Goal: Task Accomplishment & Management: Complete application form

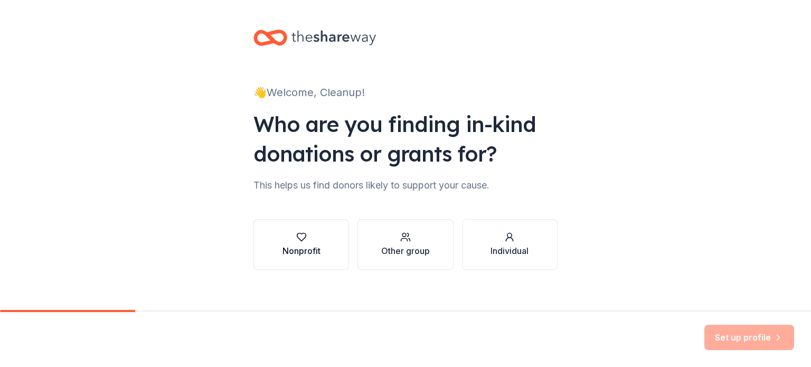
click at [321, 241] on button "Nonprofit" at bounding box center [301, 244] width 96 height 51
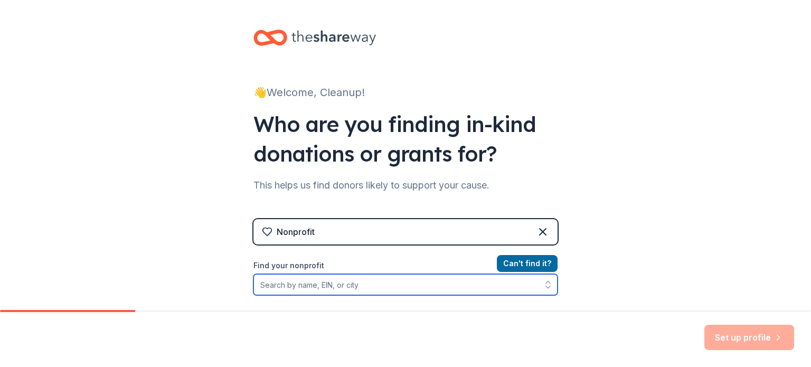
click at [318, 288] on input "Find your nonprofit" at bounding box center [405, 284] width 304 height 21
type input "51-"
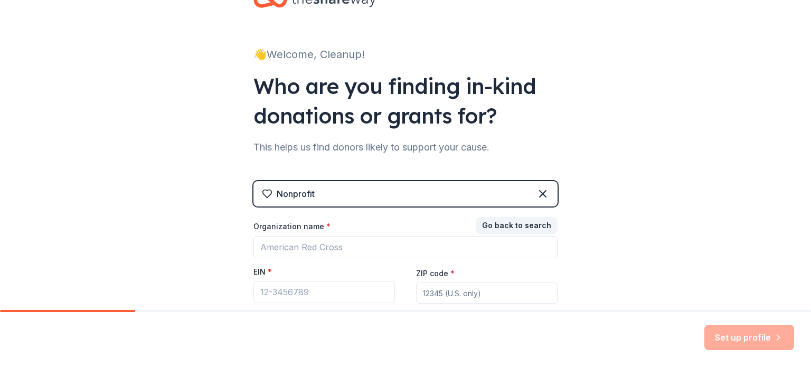
click at [595, 263] on div "👋 Welcome, Cleanup! Who are you finding in-kind donations or grants for? This h…" at bounding box center [405, 179] width 811 height 434
click at [327, 283] on input "EIN *" at bounding box center [323, 292] width 141 height 22
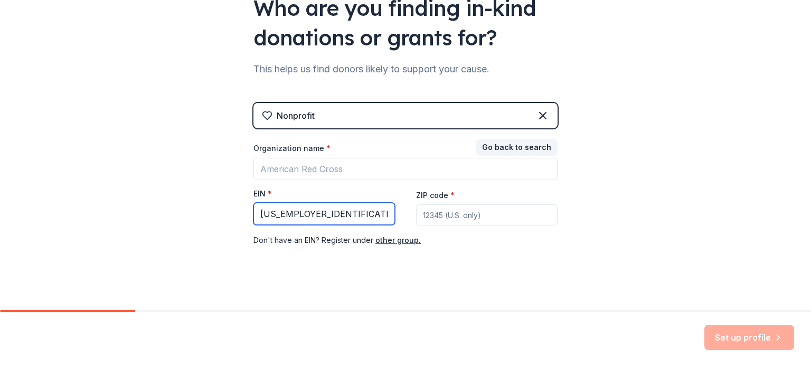
scroll to position [125, 0]
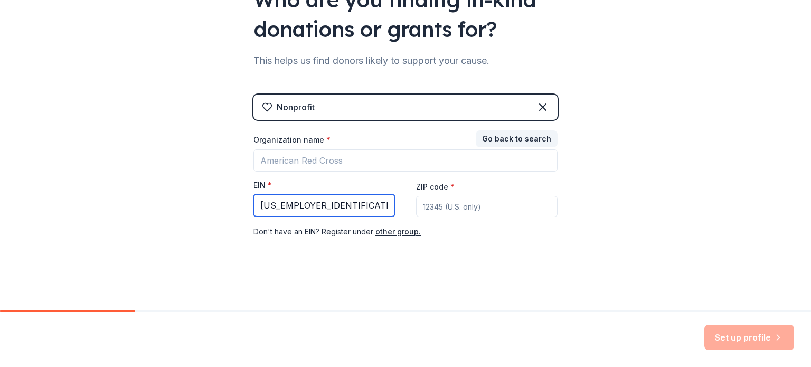
type input "51-0211835"
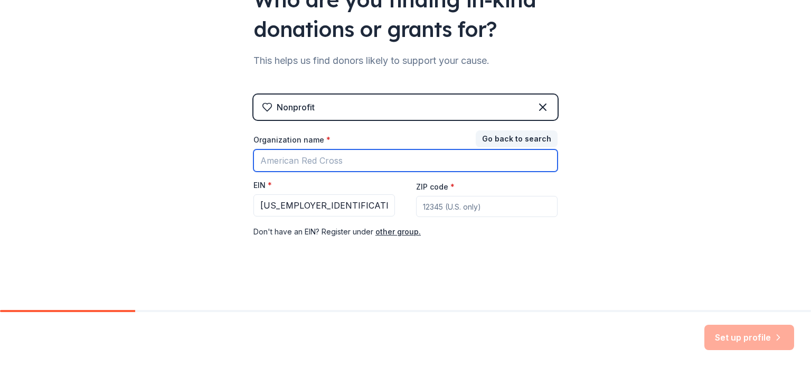
click at [406, 152] on input "Organization name *" at bounding box center [405, 160] width 304 height 22
type input "Illinois Environmental Council Education Fund"
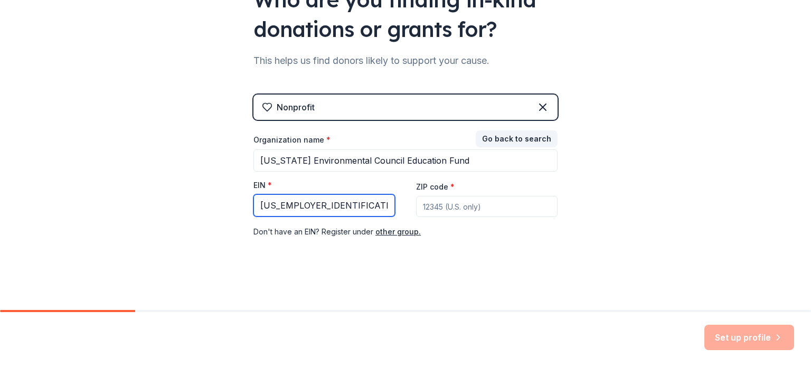
click at [329, 200] on input "51-0211835" at bounding box center [323, 205] width 141 height 22
click at [271, 202] on input "51-0211835" at bounding box center [323, 205] width 141 height 22
type input "51-0211835"
drag, startPoint x: 484, startPoint y: 193, endPoint x: 476, endPoint y: 205, distance: 14.5
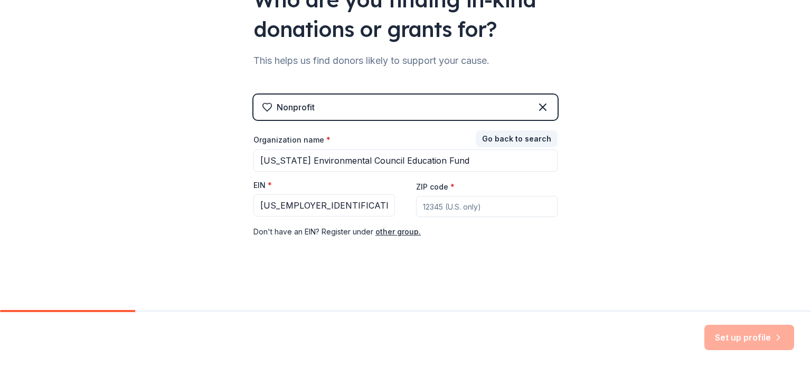
click at [476, 205] on div "ZIP code *" at bounding box center [486, 198] width 141 height 37
click at [476, 205] on input "ZIP code *" at bounding box center [486, 206] width 141 height 21
type input "62701"
click at [585, 237] on div "👋 Welcome, Cleanup! Who are you finding in-kind donations or grants for? This h…" at bounding box center [405, 92] width 811 height 434
click at [748, 337] on button "Set up profile" at bounding box center [749, 337] width 90 height 25
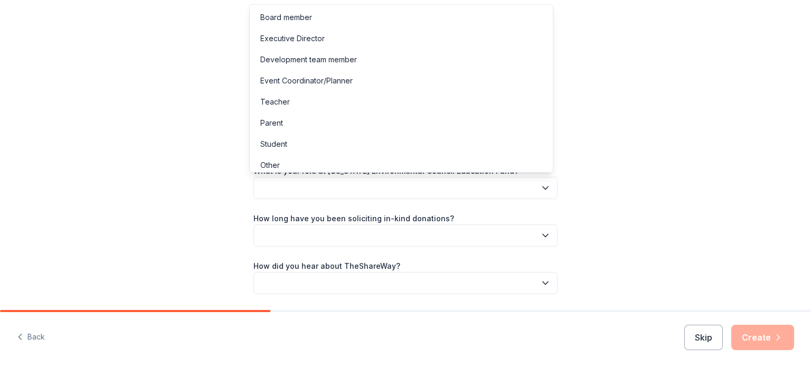
click at [516, 188] on button "button" at bounding box center [405, 188] width 304 height 22
click at [432, 39] on div "Executive Director" at bounding box center [401, 38] width 299 height 21
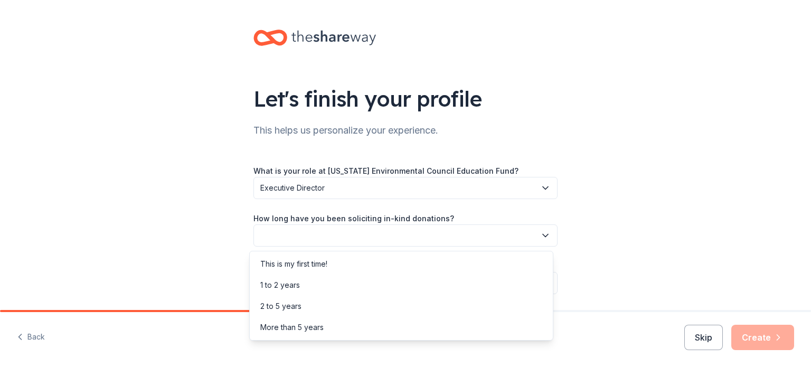
click at [392, 235] on button "button" at bounding box center [405, 235] width 304 height 22
click at [363, 259] on div "This is my first time!" at bounding box center [401, 263] width 299 height 21
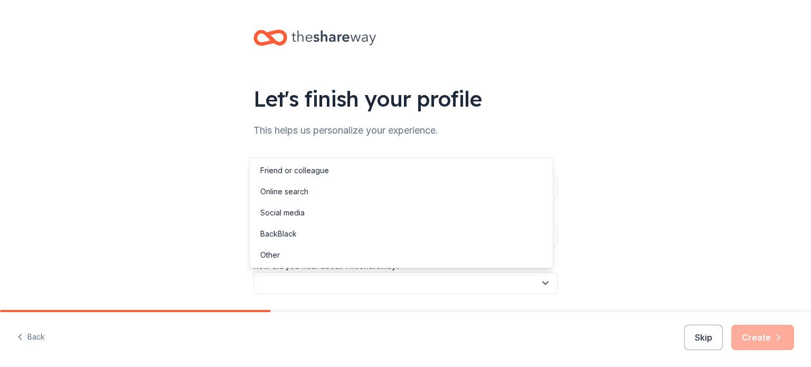
click at [357, 284] on button "button" at bounding box center [405, 283] width 304 height 22
click at [336, 189] on div "Online search" at bounding box center [401, 191] width 299 height 21
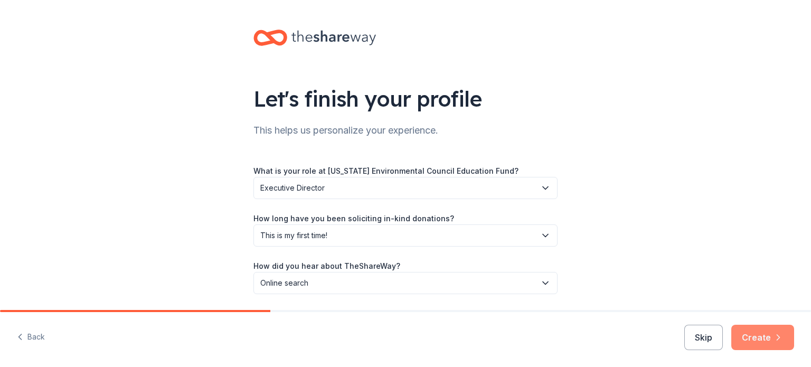
click at [773, 333] on icon "button" at bounding box center [778, 337] width 11 height 11
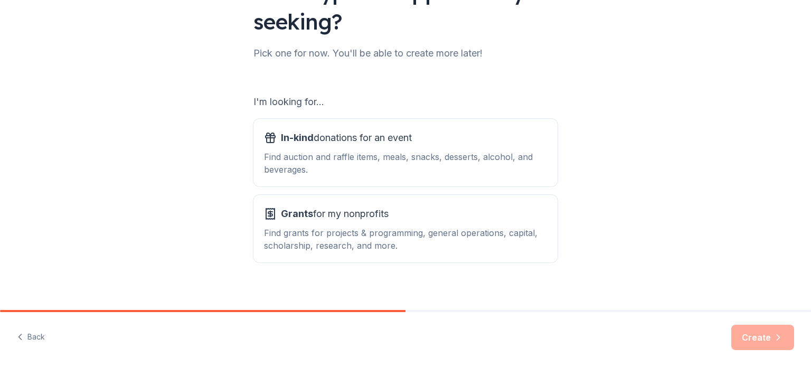
scroll to position [116, 0]
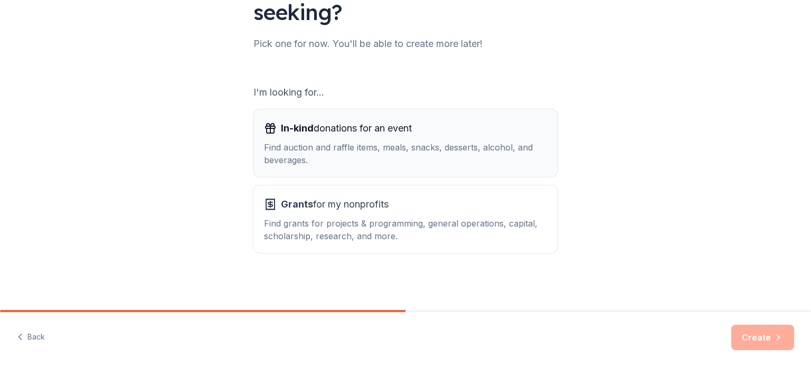
click at [503, 126] on div "In-kind donations for an event" at bounding box center [405, 128] width 283 height 17
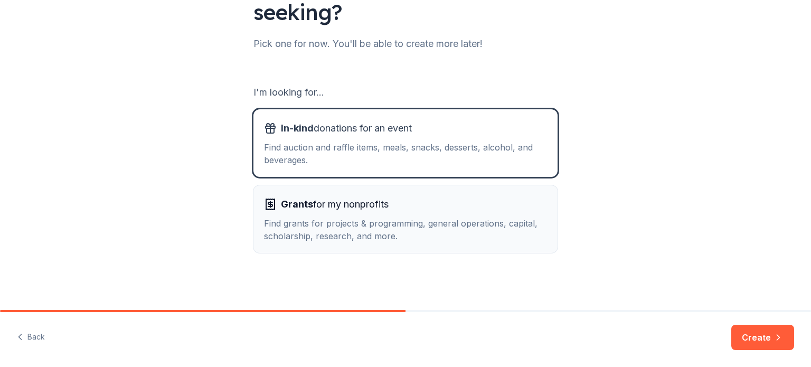
click at [478, 211] on div "Grants for my nonprofits" at bounding box center [405, 204] width 283 height 17
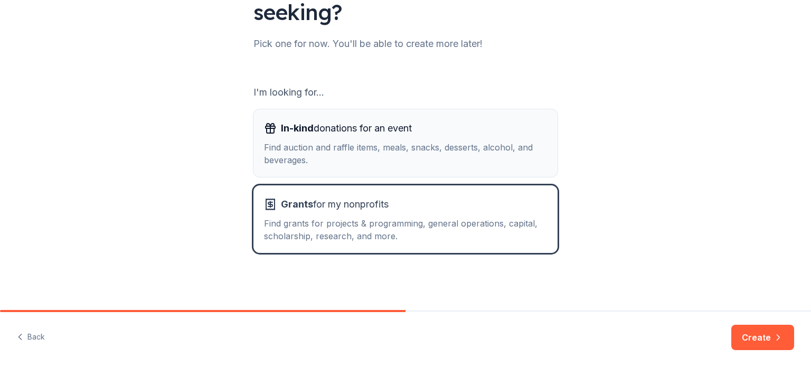
click at [460, 156] on div "Find auction and raffle items, meals, snacks, desserts, alcohol, and beverages." at bounding box center [405, 153] width 283 height 25
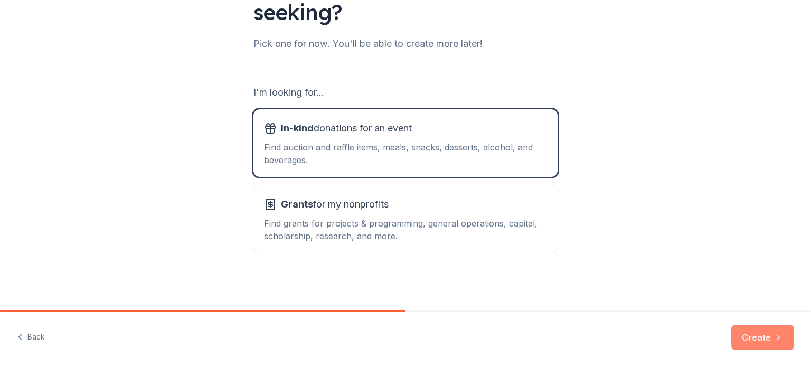
click at [751, 342] on button "Create" at bounding box center [762, 337] width 63 height 25
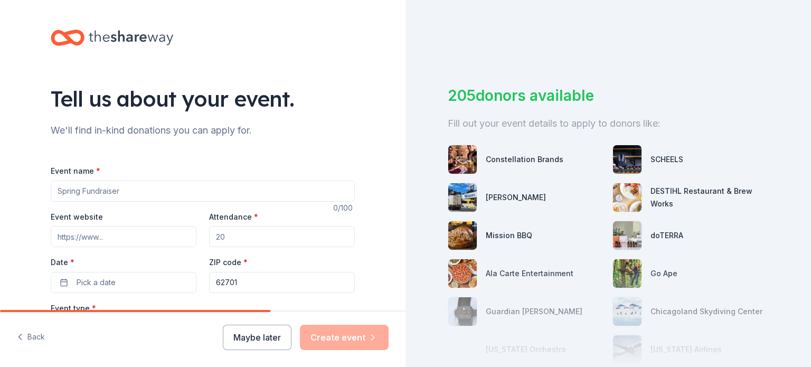
click at [250, 194] on input "Event name *" at bounding box center [203, 191] width 304 height 21
type input "Chicago vs Philly Clean-Off"
click at [160, 238] on input "Event website" at bounding box center [124, 236] width 146 height 21
click at [262, 236] on input "Attendance *" at bounding box center [282, 236] width 146 height 21
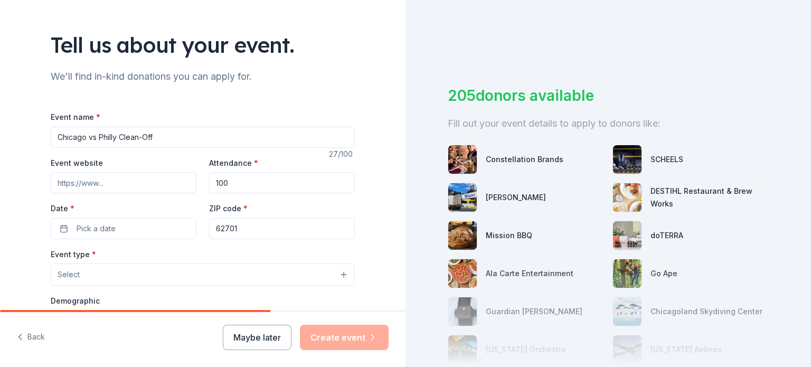
scroll to position [77, 0]
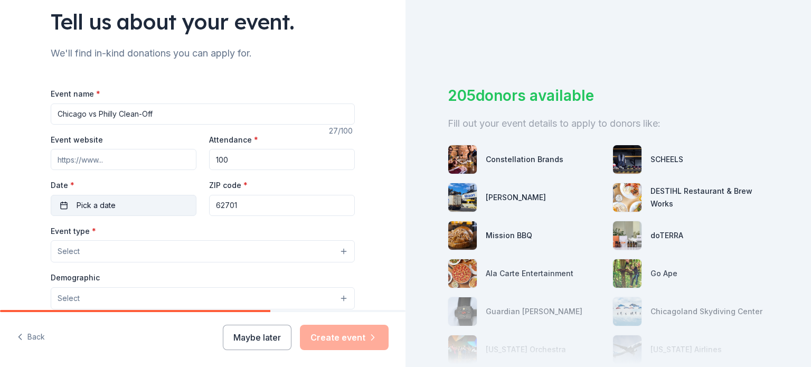
type input "100"
click at [107, 206] on span "Pick a date" at bounding box center [96, 205] width 39 height 13
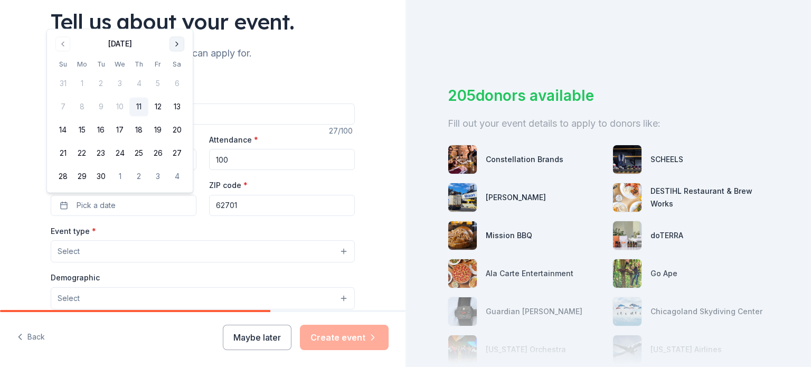
click at [179, 41] on button "Go to next month" at bounding box center [176, 43] width 15 height 15
click at [81, 129] on button "13" at bounding box center [81, 130] width 19 height 19
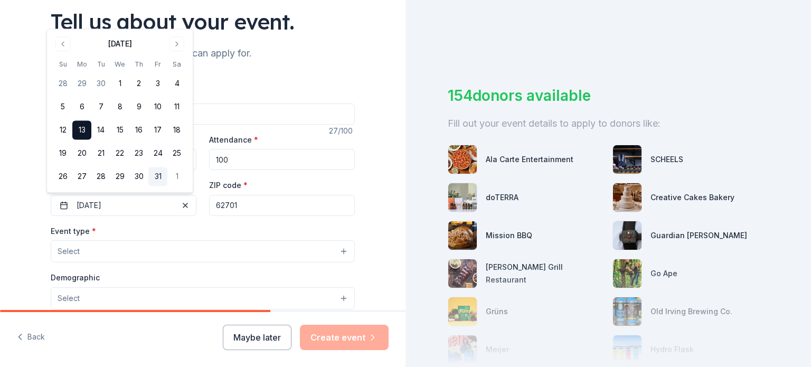
click at [159, 175] on button "31" at bounding box center [157, 176] width 19 height 19
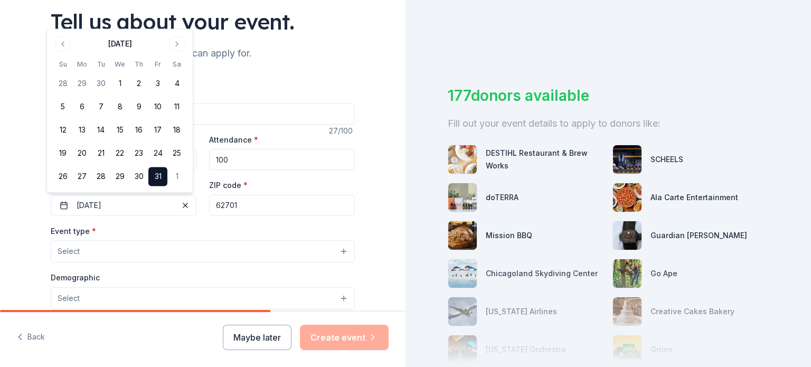
click at [149, 232] on div "Event type * Select" at bounding box center [203, 243] width 304 height 39
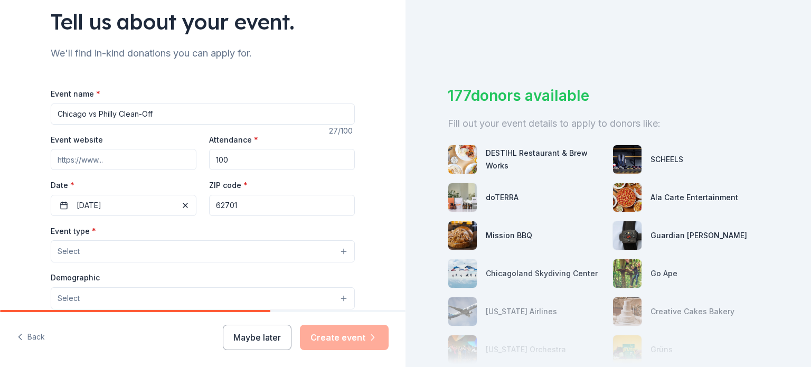
click at [117, 244] on button "Select" at bounding box center [203, 251] width 304 height 22
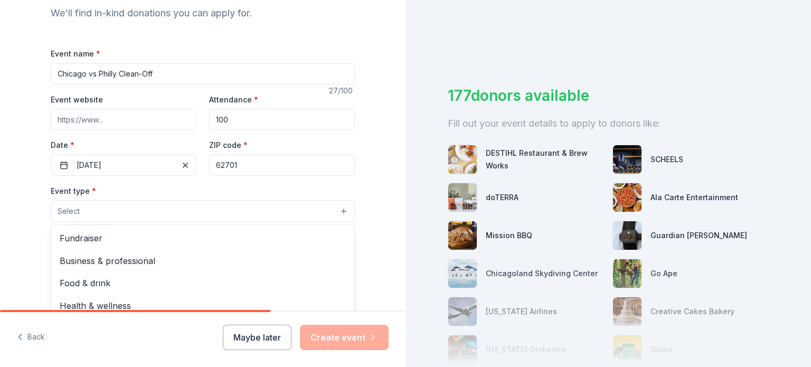
scroll to position [124, 0]
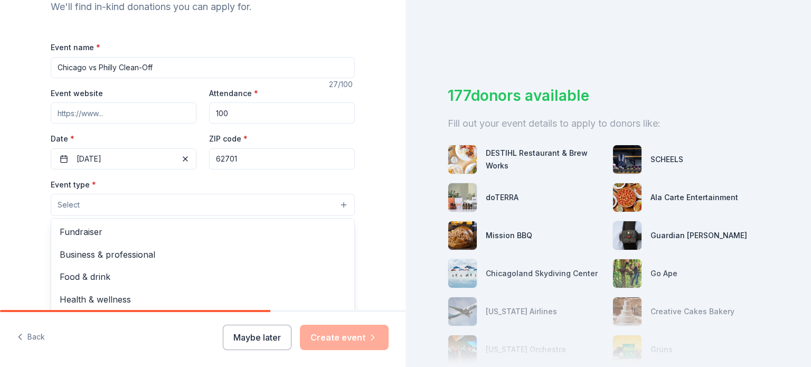
click at [125, 153] on div "Event name * Chicago vs Philly Clean-Off 27 /100 Event website Attendance * 100…" at bounding box center [203, 285] width 304 height 488
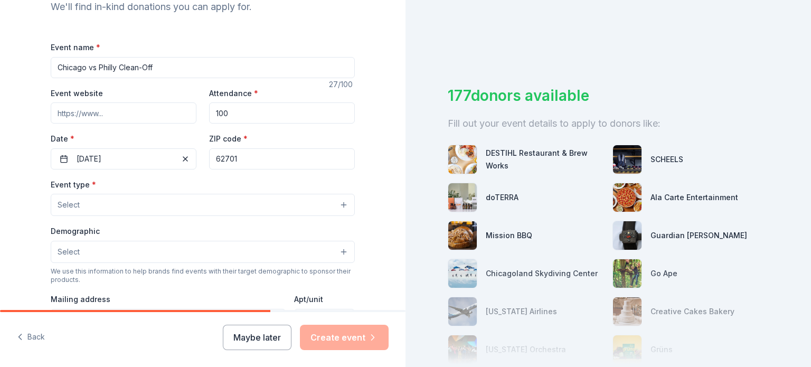
click at [125, 153] on button "10/31/2025" at bounding box center [124, 158] width 146 height 21
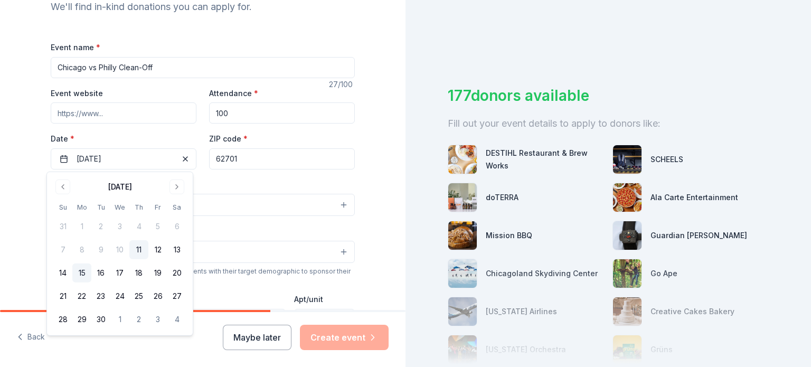
click at [82, 270] on button "15" at bounding box center [81, 272] width 19 height 19
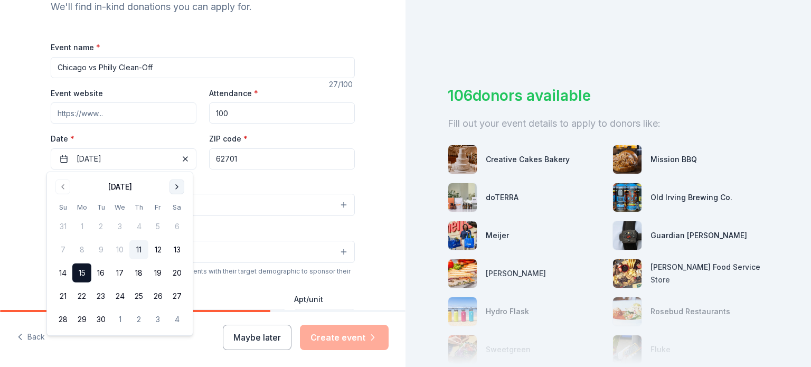
click at [175, 187] on button "Go to next month" at bounding box center [176, 186] width 15 height 15
click at [118, 270] on button "15" at bounding box center [119, 272] width 19 height 19
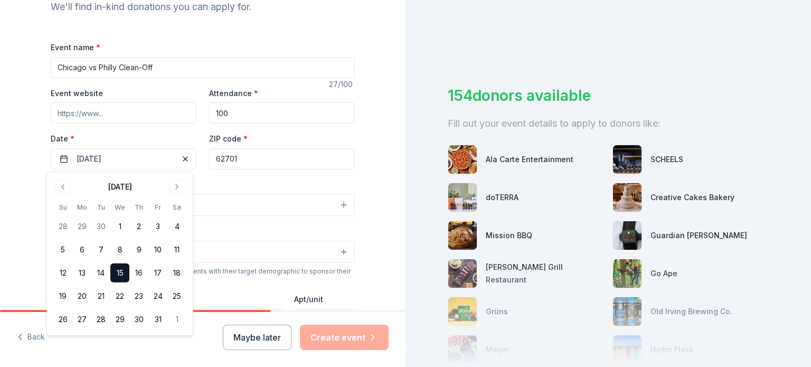
click at [361, 181] on div "Tell us about your event. We'll find in-kind donations you can apply for. Event…" at bounding box center [203, 227] width 338 height 703
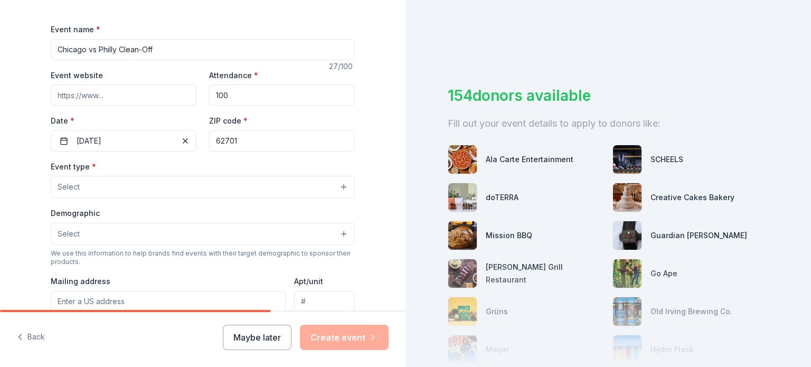
scroll to position [149, 0]
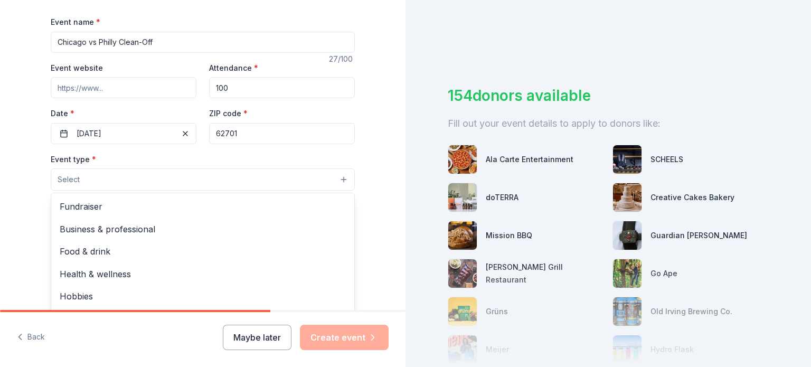
click at [278, 179] on button "Select" at bounding box center [203, 179] width 304 height 22
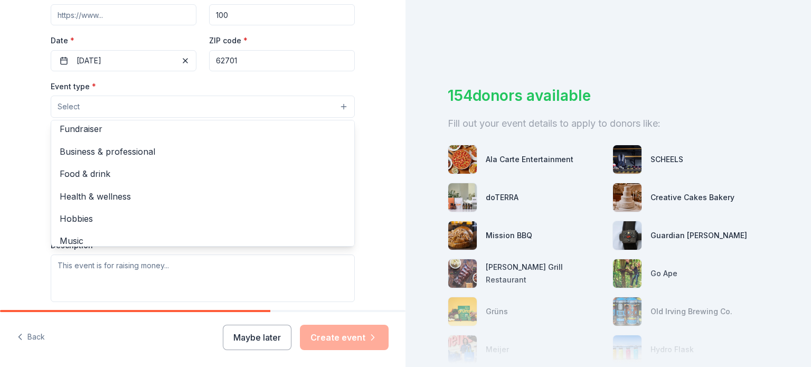
scroll to position [0, 0]
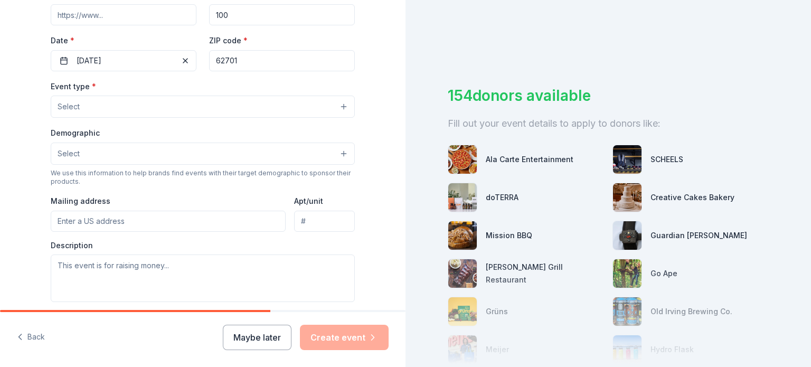
click at [315, 107] on button "Select" at bounding box center [203, 107] width 304 height 22
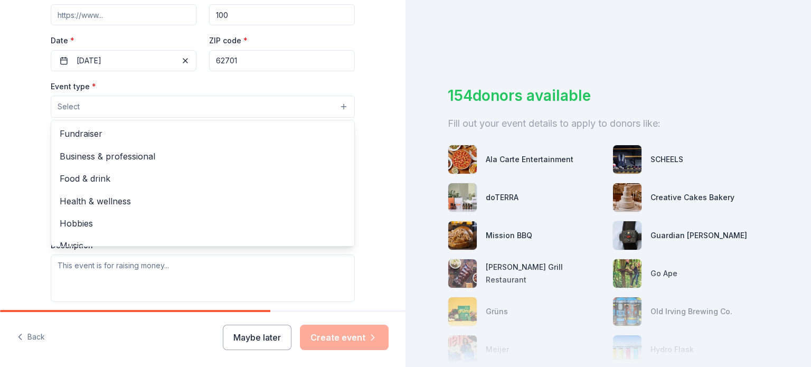
click at [341, 107] on button "Select" at bounding box center [203, 107] width 304 height 22
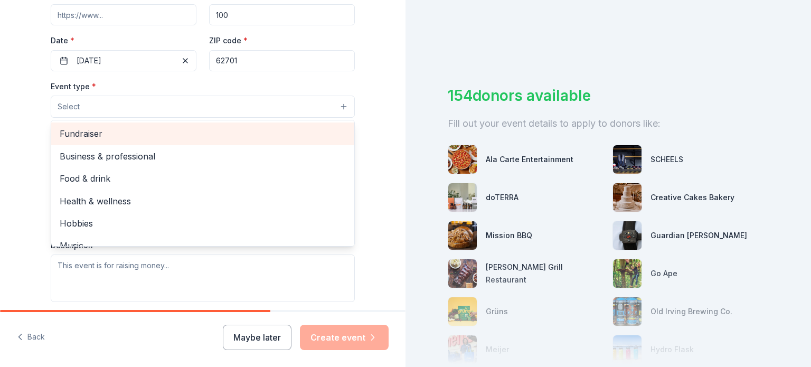
click at [317, 130] on span "Fundraiser" at bounding box center [203, 134] width 286 height 14
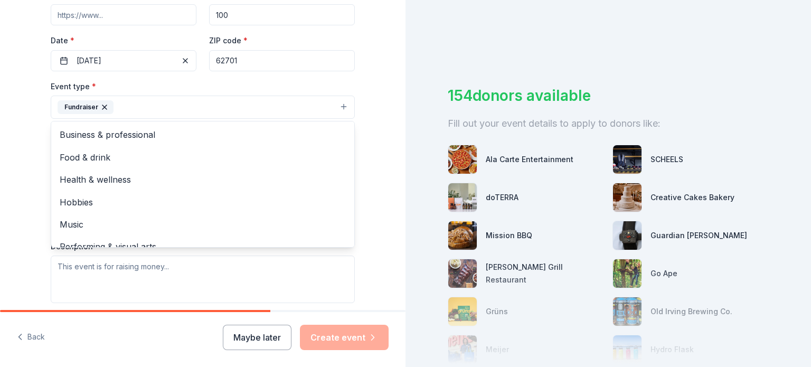
click at [355, 149] on div "Tell us about your event. We'll find in-kind donations you can apply for. Event…" at bounding box center [203, 130] width 338 height 704
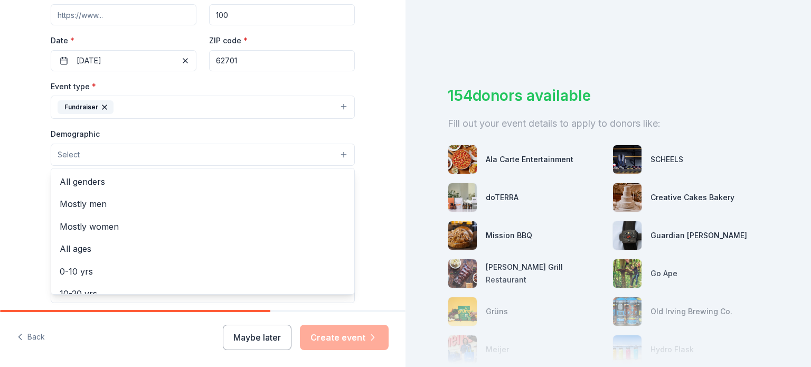
click at [268, 161] on button "Select" at bounding box center [203, 155] width 304 height 22
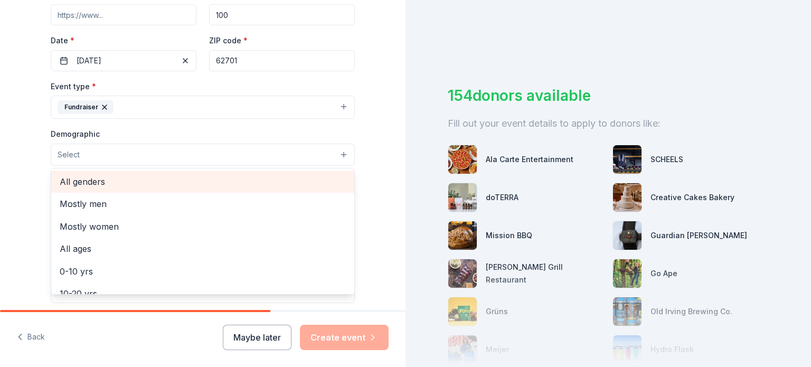
click at [274, 177] on span "All genders" at bounding box center [203, 182] width 286 height 14
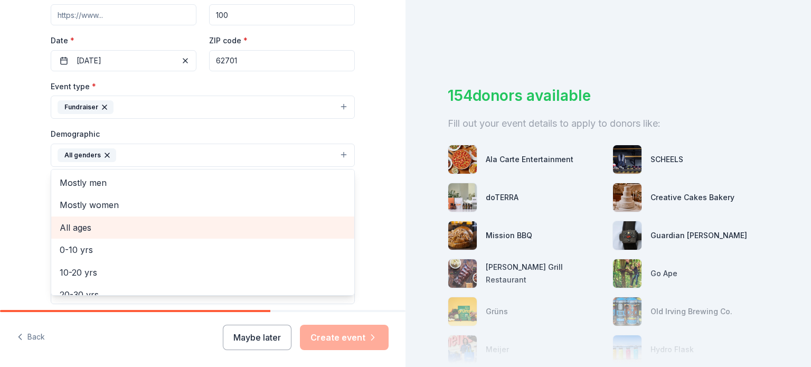
click at [264, 230] on span "All ages" at bounding box center [203, 228] width 286 height 14
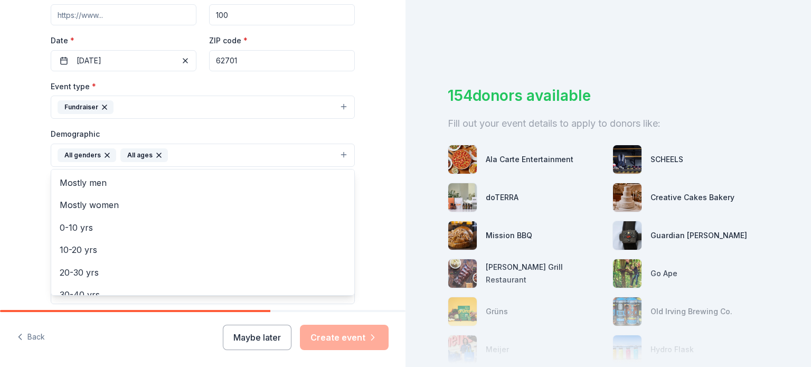
click at [365, 158] on div "Tell us about your event. We'll find in-kind donations you can apply for. Event…" at bounding box center [203, 130] width 338 height 705
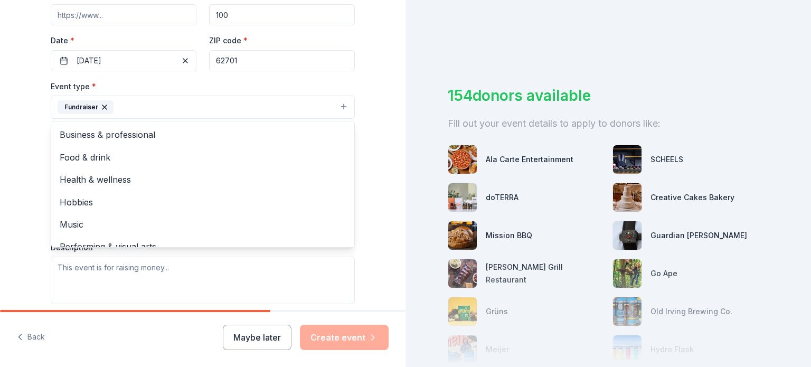
click at [340, 109] on button "Fundraiser" at bounding box center [203, 107] width 304 height 23
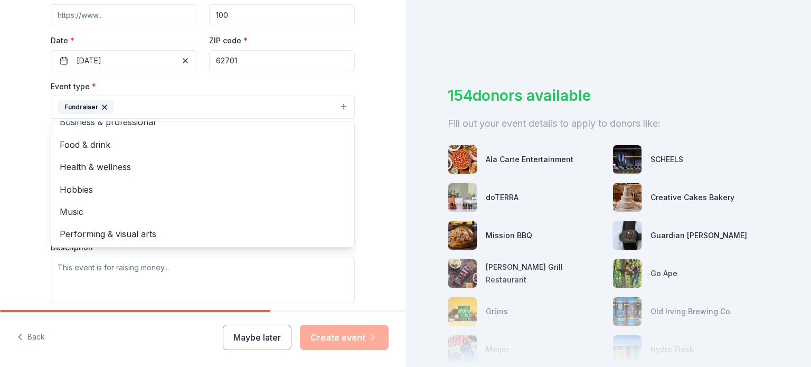
click at [356, 172] on div "Tell us about your event. We'll find in-kind donations you can apply for. Event…" at bounding box center [203, 130] width 338 height 705
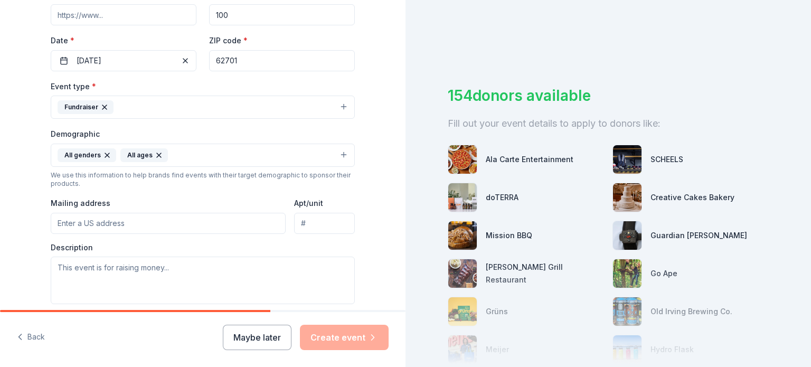
click at [160, 223] on input "Mailing address" at bounding box center [168, 223] width 235 height 21
type input "4226 N Whipple St, Apt 3E"
type input "60618"
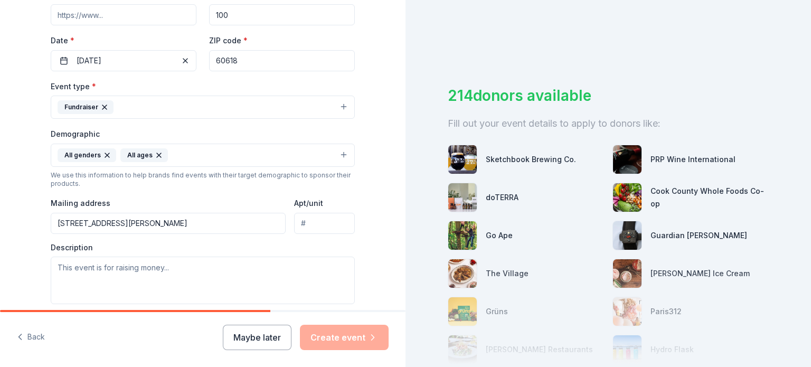
click at [318, 217] on input "Apt/unit" at bounding box center [324, 223] width 61 height 21
type input "3E"
click at [250, 219] on input "4226 N Whipple St, Apt 3E" at bounding box center [168, 223] width 235 height 21
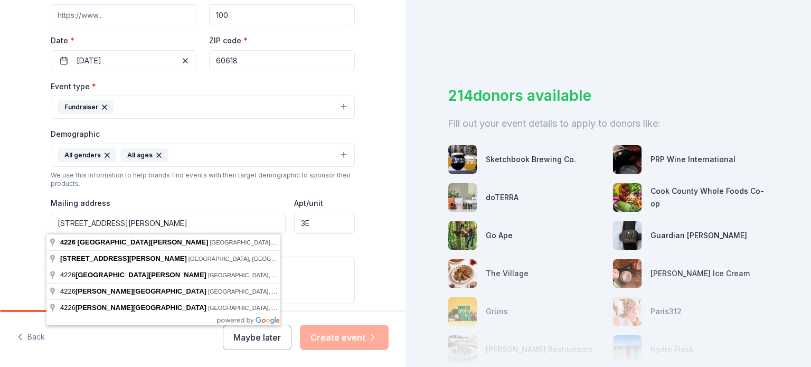
type input "4226 N Whipple St"
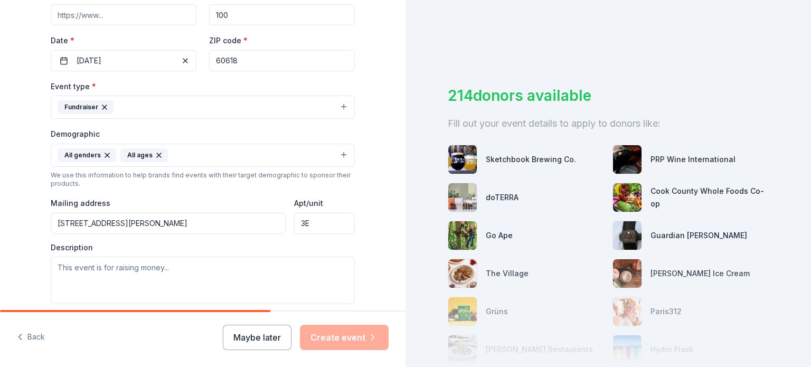
click at [371, 211] on div "Tell us about your event. We'll find in-kind donations you can apply for. Event…" at bounding box center [202, 130] width 405 height 705
click at [167, 266] on textarea at bounding box center [203, 281] width 304 height 48
type textarea "T"
paste textarea "It's a competition between Chicago and Philadelphia to see who can pick up the …"
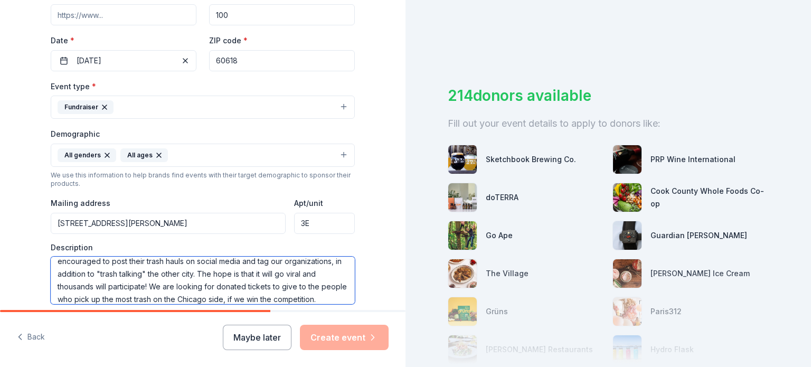
scroll to position [0, 0]
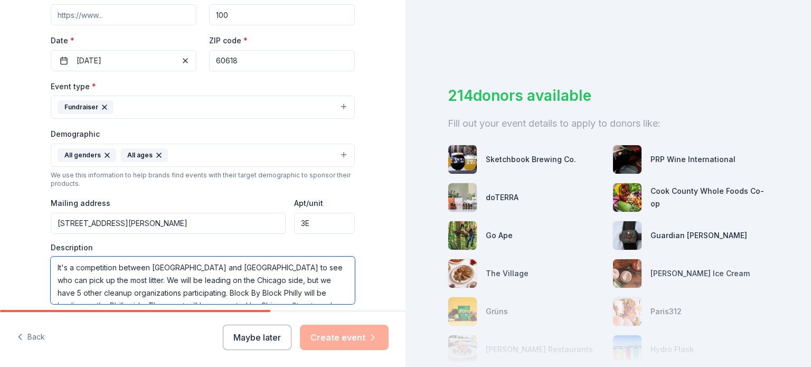
click at [73, 267] on textarea "It's a competition between Chicago and Philadelphia to see who can pick up the …" at bounding box center [203, 281] width 304 height 48
click at [101, 285] on textarea "This is a competition between Chicago and Philadelphia to see who can pick up t…" at bounding box center [203, 281] width 304 height 48
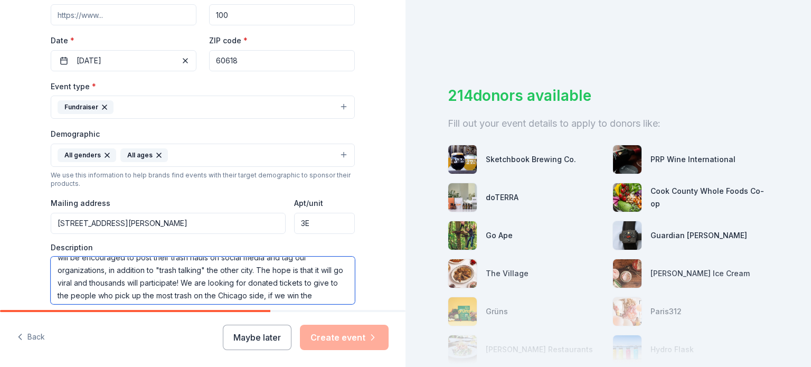
scroll to position [101, 0]
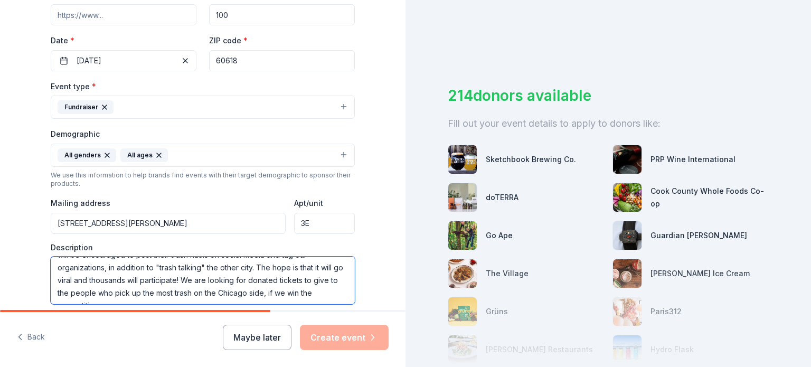
click at [308, 293] on textarea "This is a competition between Chicago and Philadelphia to see who can pick up t…" at bounding box center [203, 281] width 304 height 48
click at [213, 278] on textarea "This is a competition between Chicago and Philadelphia to see who can pick up t…" at bounding box center [203, 281] width 304 height 48
click at [213, 297] on textarea "This is a competition between Chicago and Philadelphia to see who can pick up t…" at bounding box center [203, 281] width 304 height 48
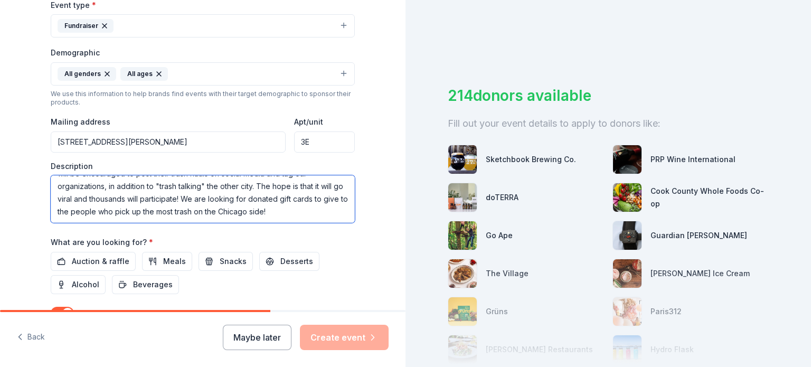
scroll to position [304, 0]
click at [223, 196] on textarea "This is a competition between Chicago and Philadelphia to see who can pick up t…" at bounding box center [203, 198] width 304 height 48
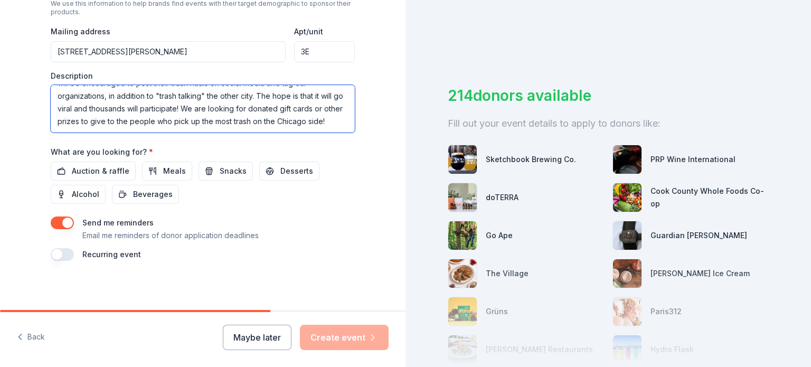
scroll to position [394, 0]
type textarea "This is a competition between Chicago and Philadelphia to see who can pick up t…"
click at [56, 222] on button "button" at bounding box center [62, 221] width 23 height 13
drag, startPoint x: 802, startPoint y: 86, endPoint x: 810, endPoint y: 145, distance: 59.6
click at [810, 145] on div "214 donors available Fill out your event details to apply to donors like: Sketc…" at bounding box center [607, 183] width 405 height 367
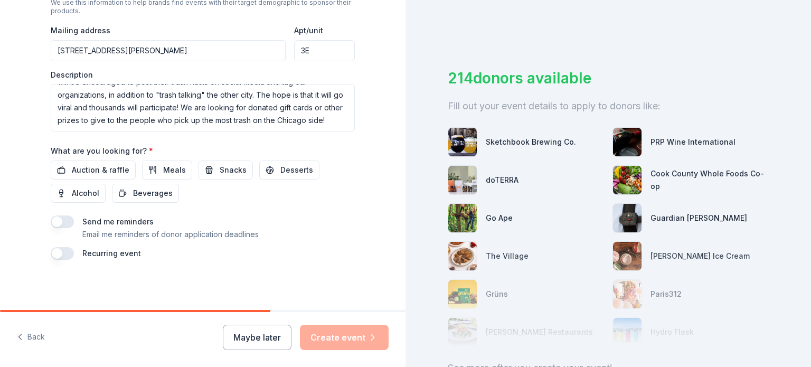
scroll to position [0, 0]
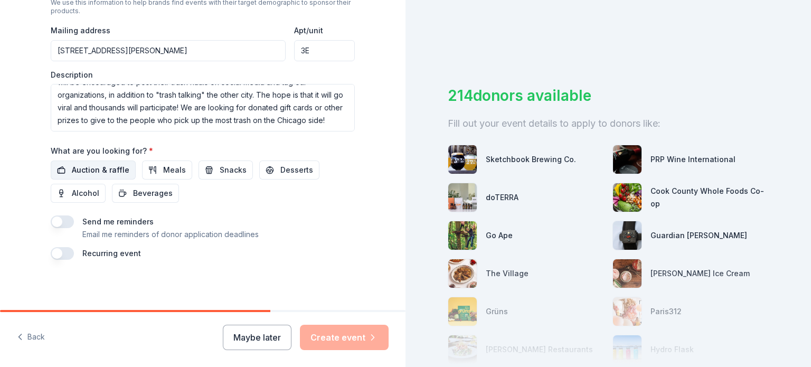
click at [74, 167] on span "Auction & raffle" at bounding box center [101, 170] width 58 height 13
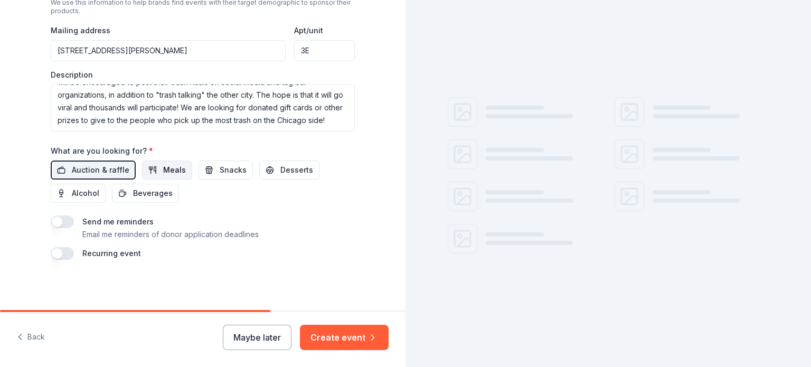
click at [163, 170] on span "Meals" at bounding box center [174, 170] width 23 height 13
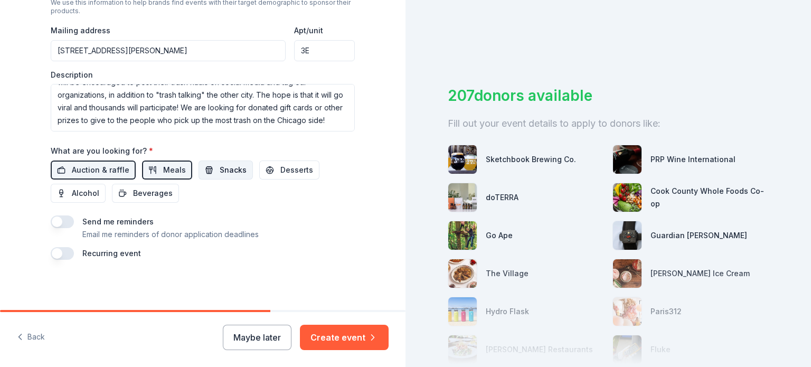
click at [220, 168] on span "Snacks" at bounding box center [233, 170] width 27 height 13
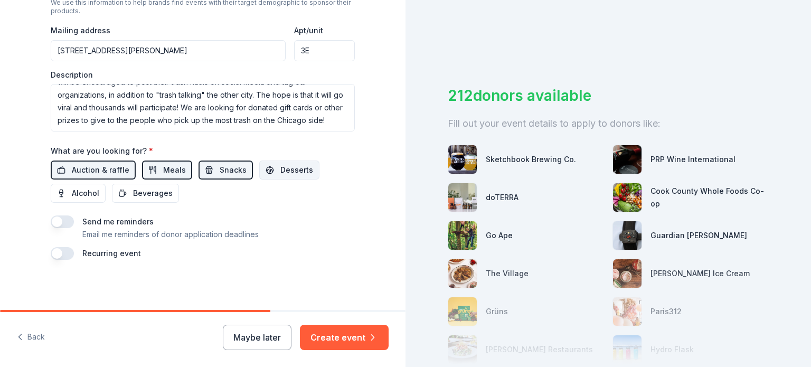
click at [280, 168] on span "Desserts" at bounding box center [296, 170] width 33 height 13
click at [78, 189] on span "Alcohol" at bounding box center [85, 193] width 27 height 13
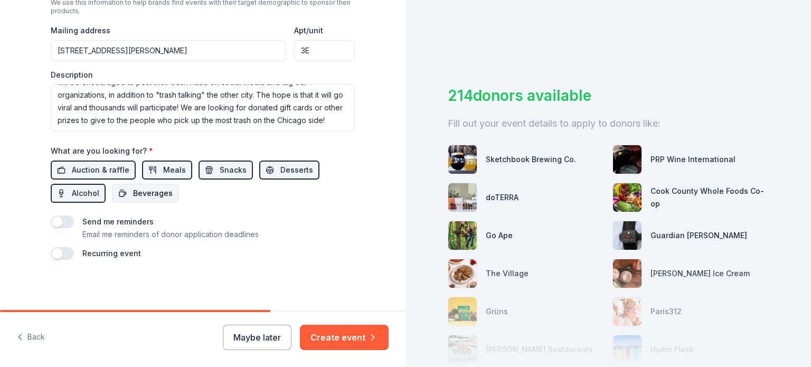
click at [133, 191] on span "Beverages" at bounding box center [153, 193] width 40 height 13
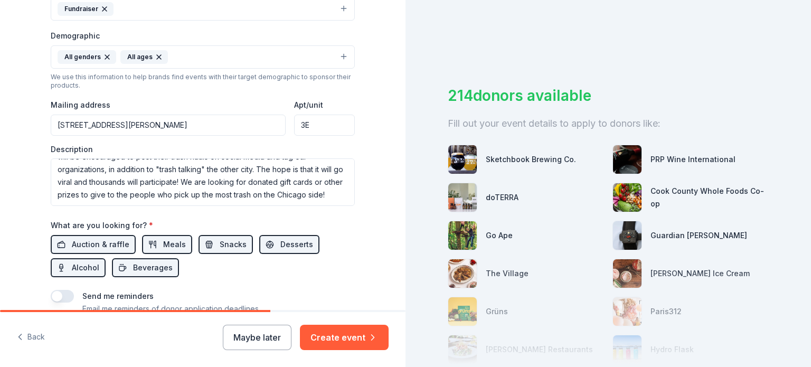
scroll to position [394, 0]
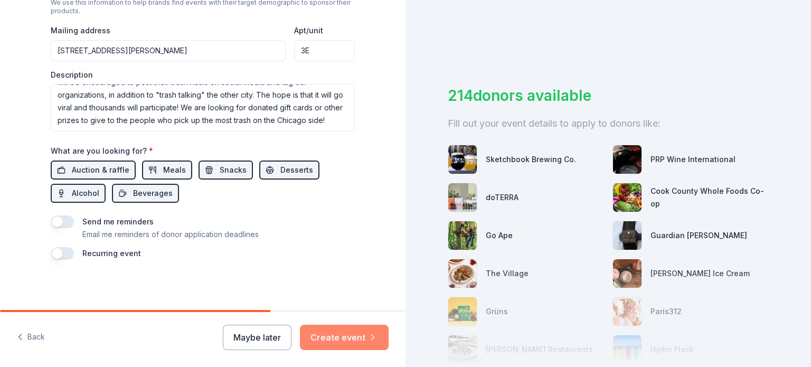
click at [350, 328] on button "Create event" at bounding box center [344, 337] width 89 height 25
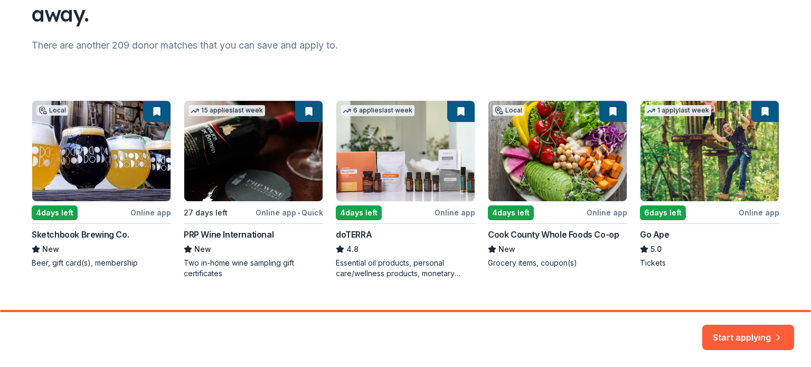
scroll to position [122, 0]
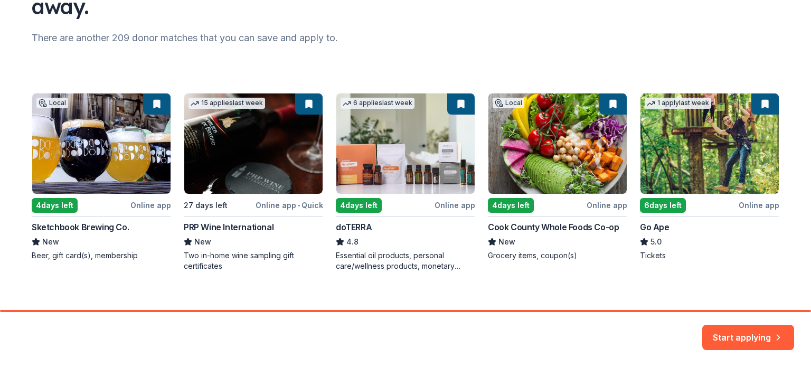
click at [48, 256] on div "Local 4 days left Online app Sketchbook Brewing Co. New Beer, gift card(s), mem…" at bounding box center [405, 182] width 747 height 178
click at [152, 101] on div "Local 4 days left Online app Sketchbook Brewing Co. New Beer, gift card(s), mem…" at bounding box center [405, 182] width 747 height 178
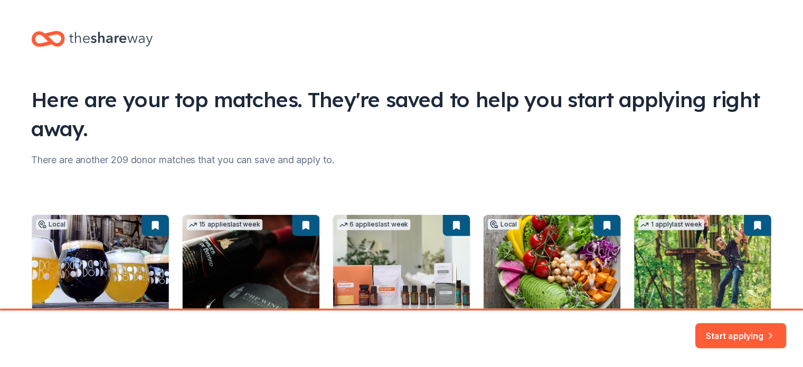
scroll to position [134, 0]
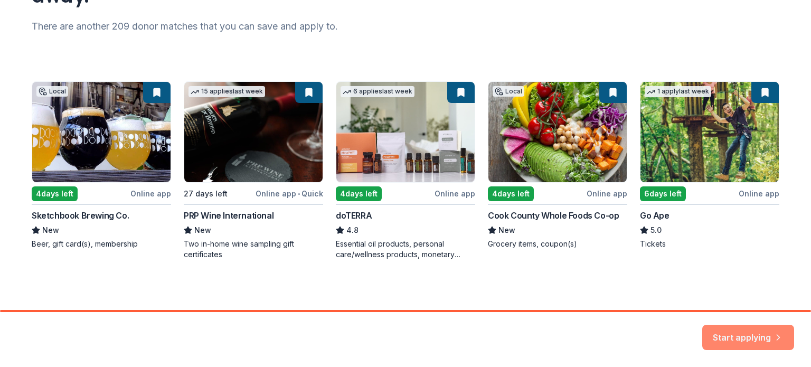
click at [755, 332] on button "Start applying" at bounding box center [748, 330] width 92 height 25
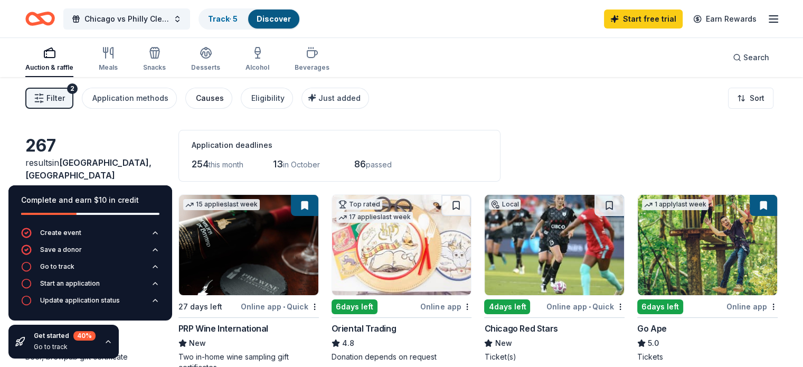
click at [221, 98] on div "Causes" at bounding box center [210, 98] width 28 height 13
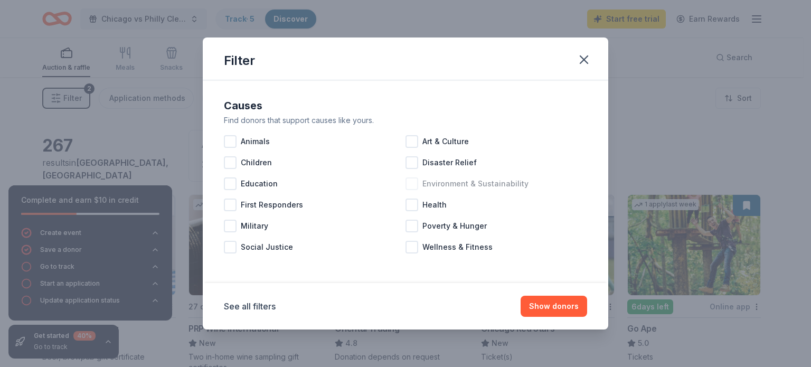
click at [413, 183] on div at bounding box center [411, 183] width 13 height 13
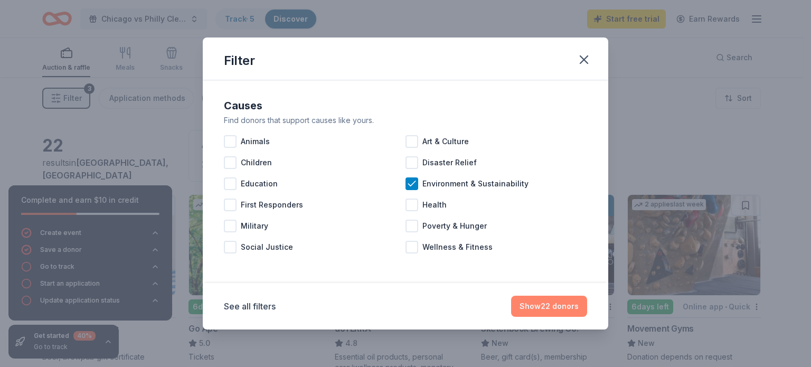
click at [553, 299] on button "Show 22 donors" at bounding box center [549, 306] width 76 height 21
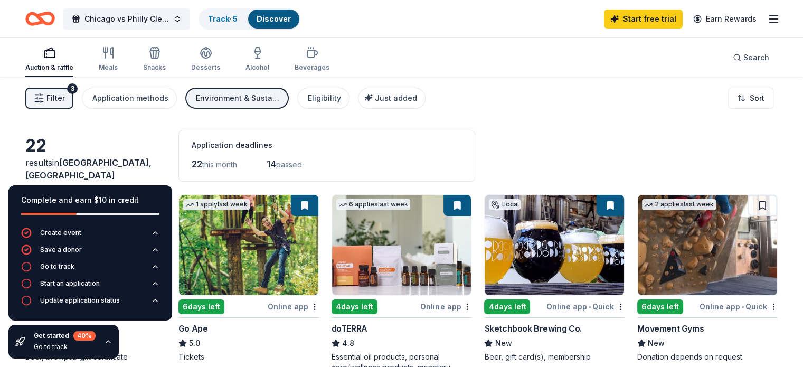
click at [108, 342] on icon "button" at bounding box center [108, 341] width 4 height 2
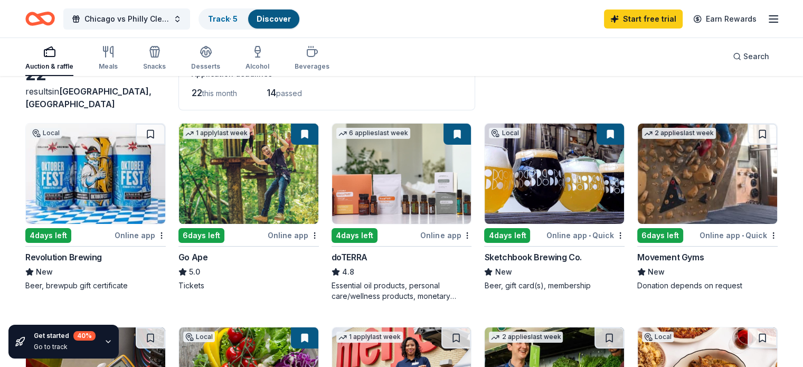
scroll to position [64, 0]
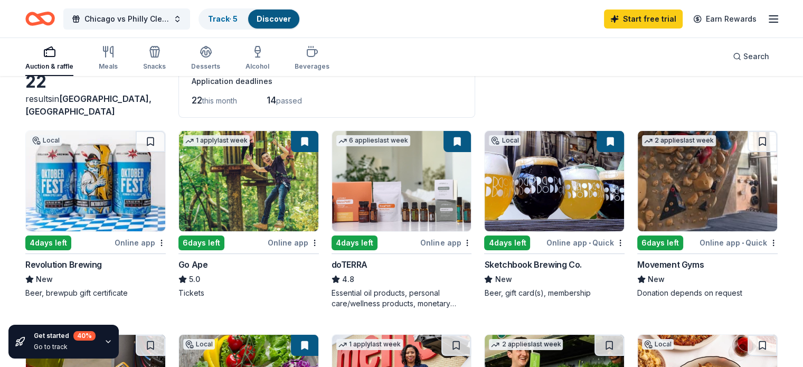
click at [158, 155] on img at bounding box center [95, 181] width 139 height 100
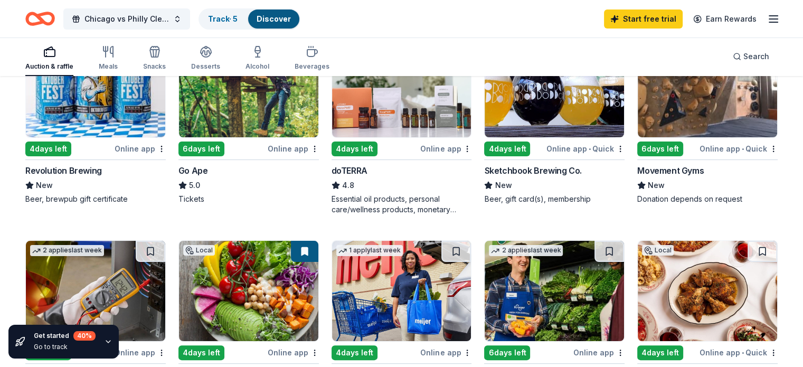
scroll to position [94, 0]
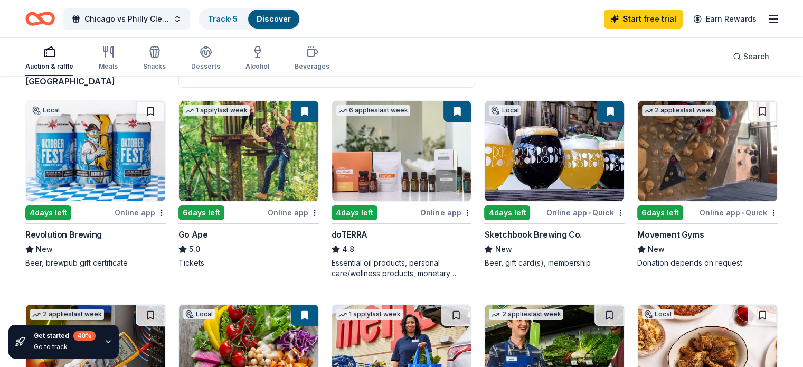
click at [695, 149] on img at bounding box center [707, 151] width 139 height 100
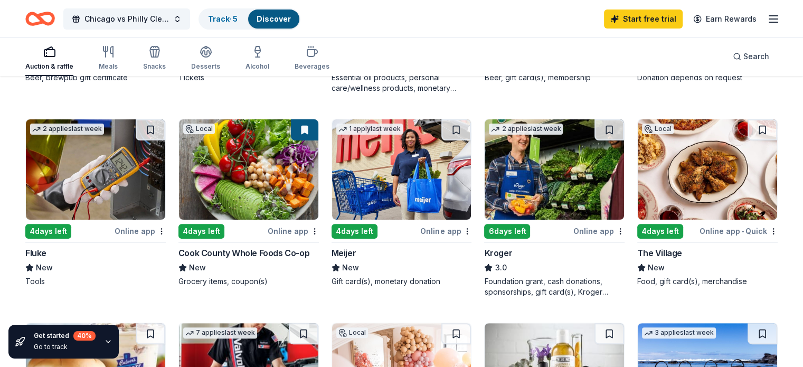
scroll to position [281, 0]
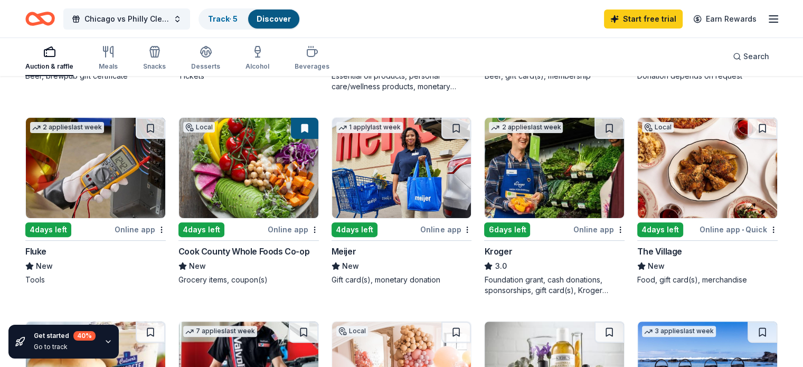
click at [703, 162] on img at bounding box center [707, 168] width 139 height 100
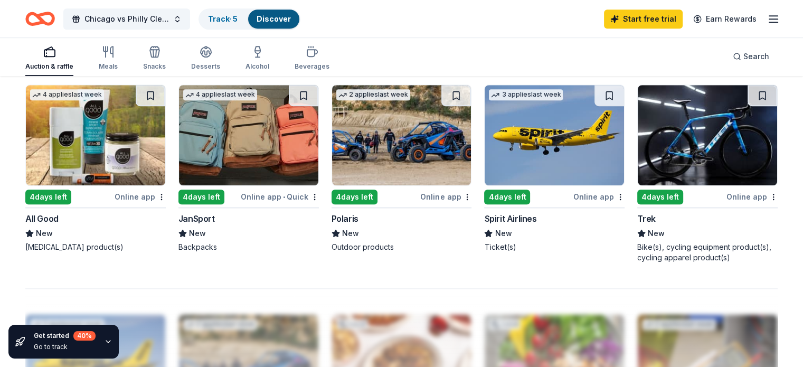
scroll to position [665, 0]
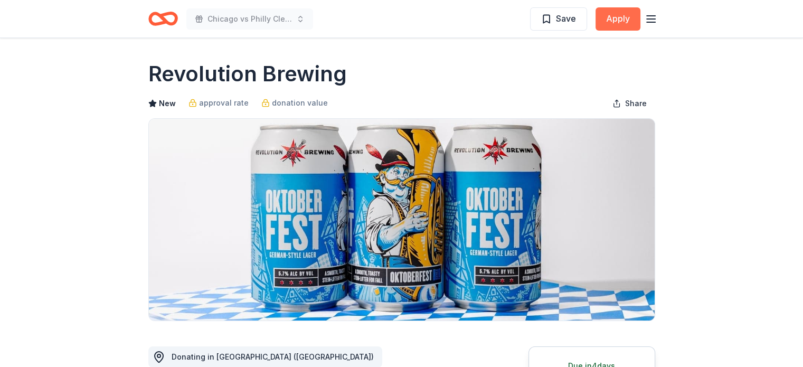
click at [612, 17] on button "Apply" at bounding box center [617, 18] width 45 height 23
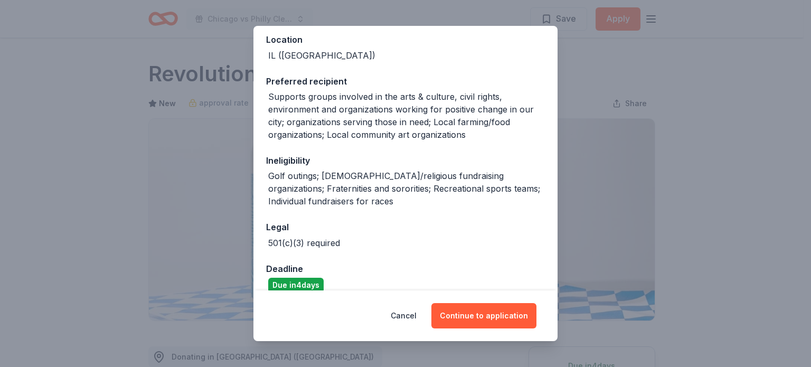
scroll to position [135, 0]
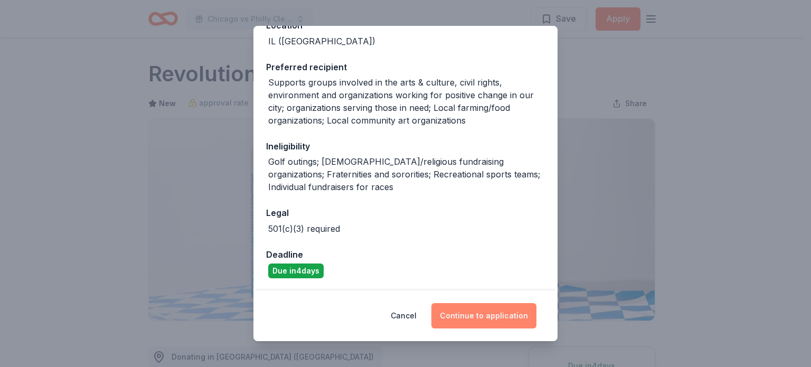
click at [499, 315] on button "Continue to application" at bounding box center [483, 315] width 105 height 25
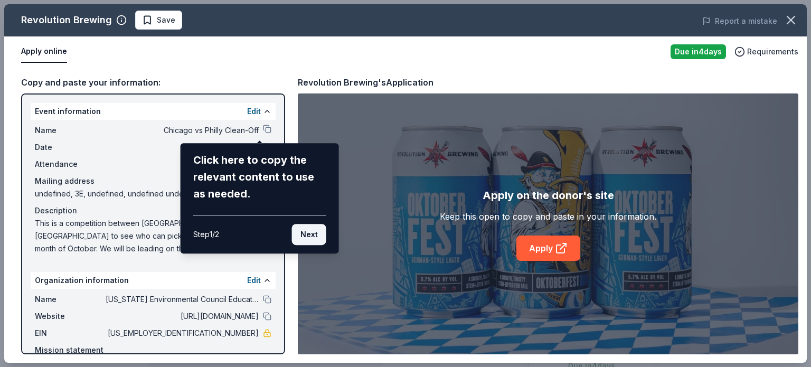
click at [313, 234] on button "Next" at bounding box center [309, 234] width 34 height 21
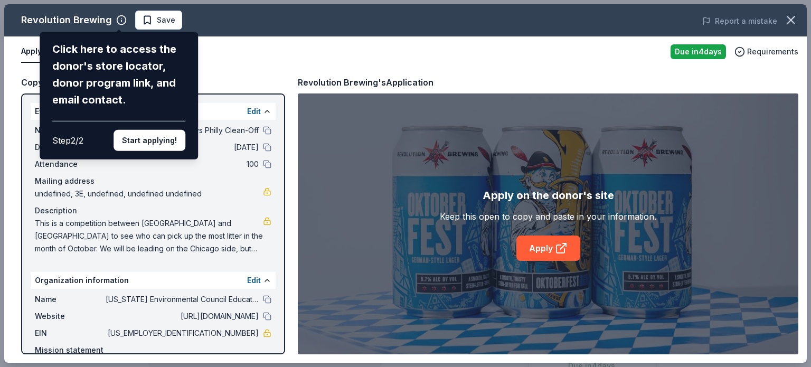
click at [239, 58] on div "Revolution Brewing Click here to access the donor's store locator, donor progra…" at bounding box center [405, 183] width 802 height 358
click at [172, 139] on button "Start applying!" at bounding box center [149, 140] width 72 height 21
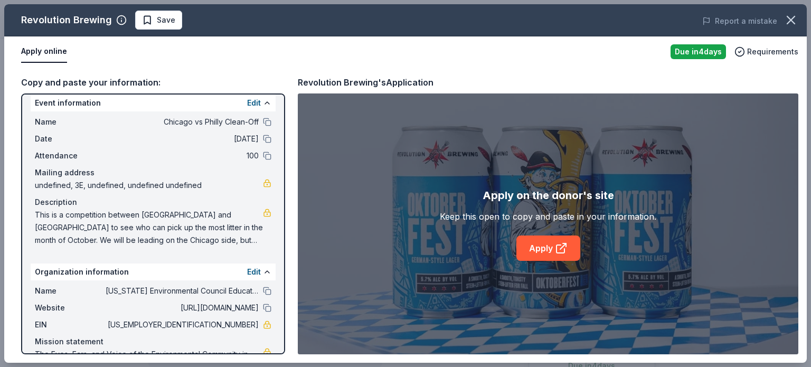
scroll to position [0, 0]
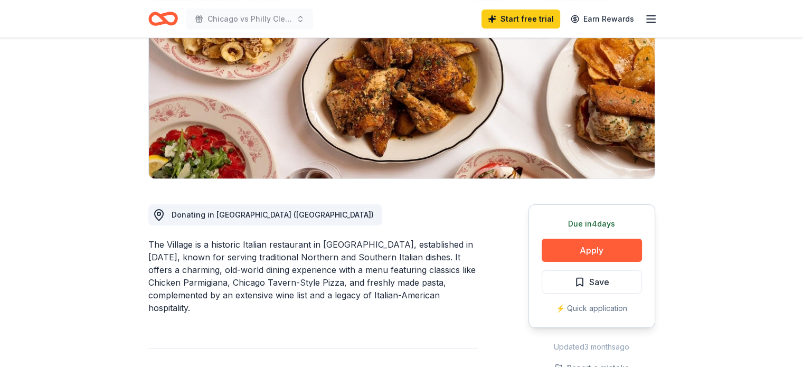
scroll to position [249, 0]
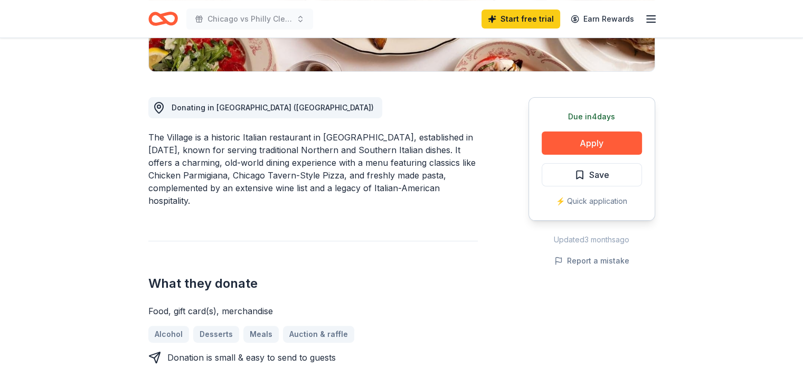
drag, startPoint x: 798, startPoint y: 110, endPoint x: 798, endPoint y: 133, distance: 23.2
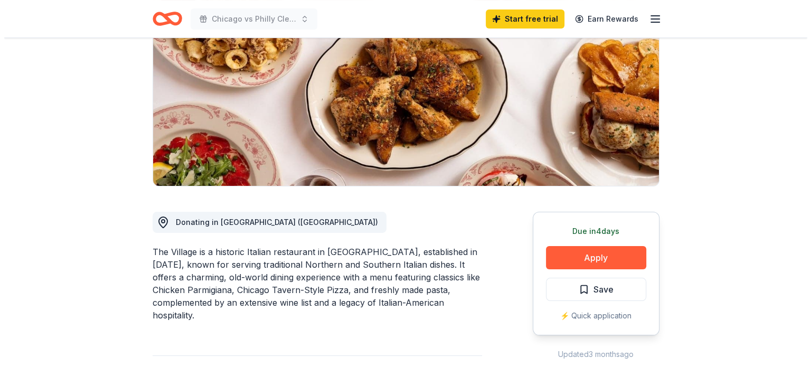
scroll to position [219, 0]
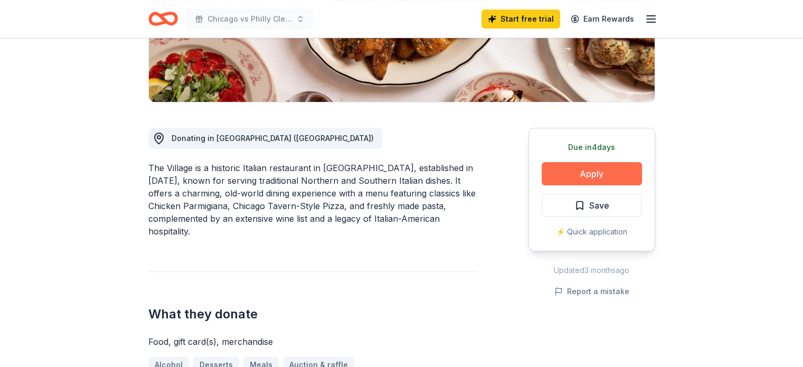
click at [605, 169] on button "Apply" at bounding box center [592, 173] width 100 height 23
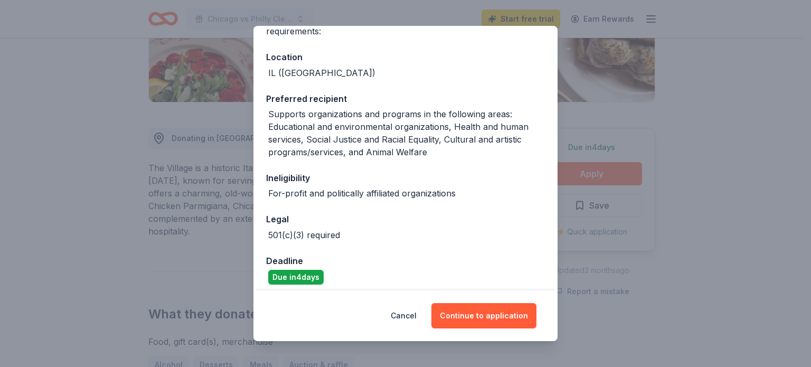
scroll to position [109, 0]
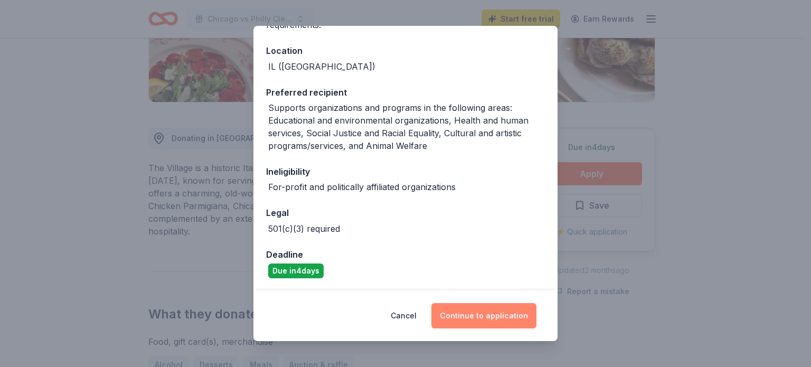
click at [510, 312] on button "Continue to application" at bounding box center [483, 315] width 105 height 25
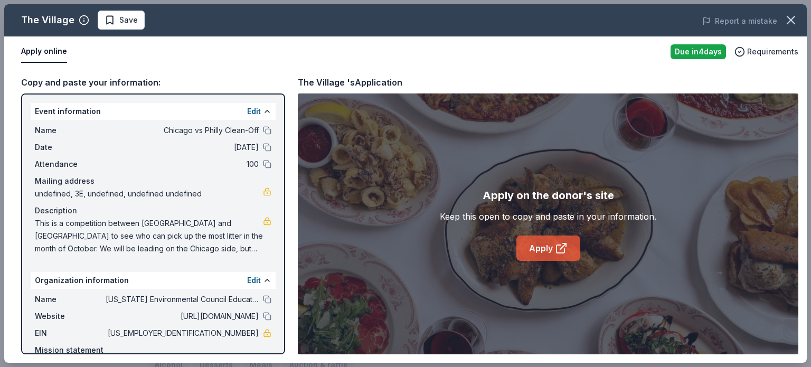
click at [528, 250] on link "Apply" at bounding box center [548, 247] width 64 height 25
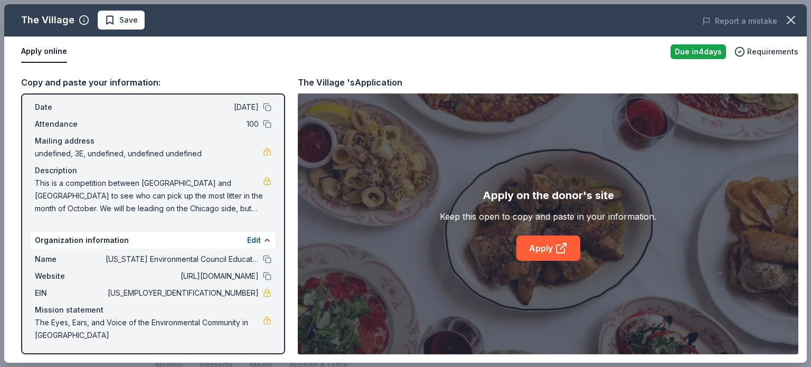
scroll to position [0, 0]
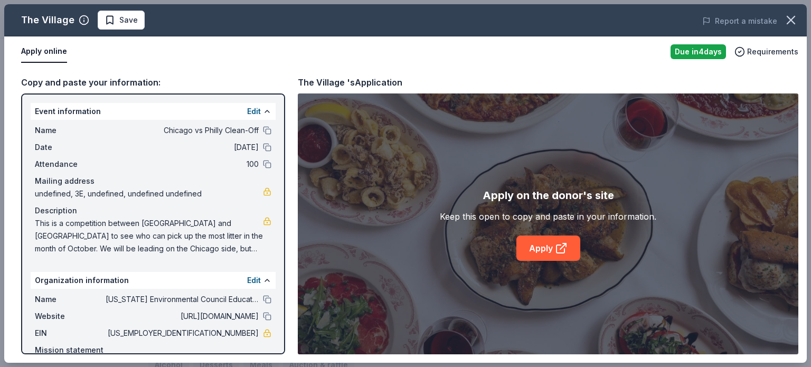
drag, startPoint x: 35, startPoint y: 221, endPoint x: 226, endPoint y: 242, distance: 191.7
click at [226, 242] on span "This is a competition between Chicago and Philadelphia to see who can pick up t…" at bounding box center [149, 236] width 228 height 38
click at [263, 221] on link at bounding box center [267, 221] width 8 height 8
